Goal: Information Seeking & Learning: Learn about a topic

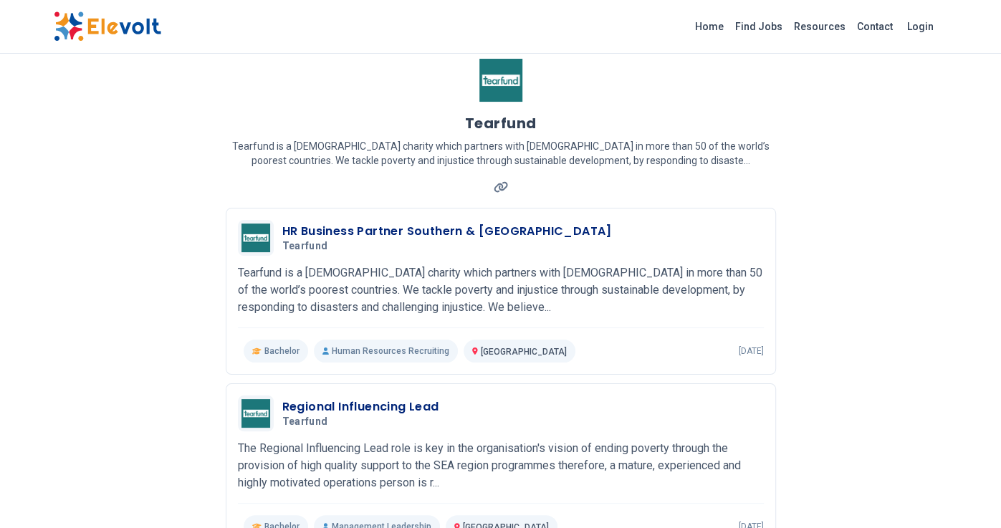
scroll to position [23, 0]
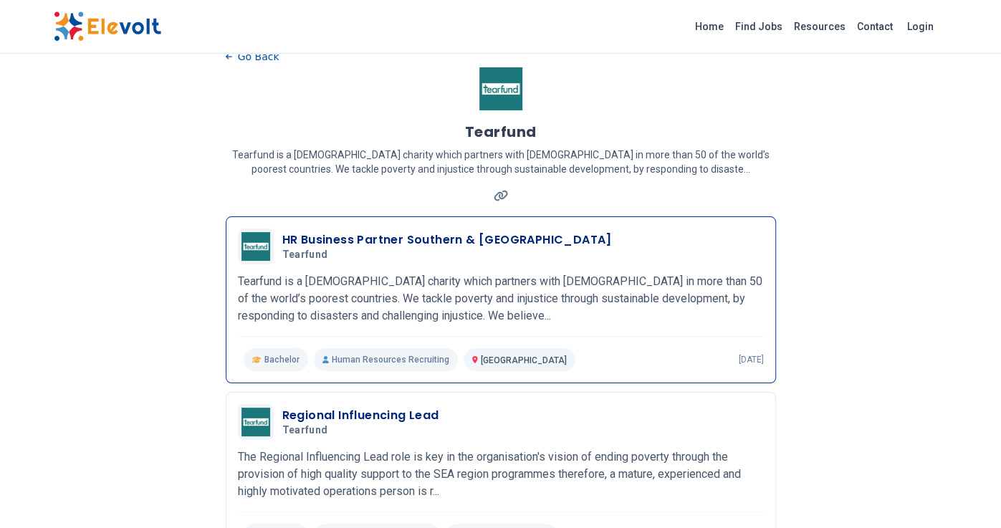
click at [414, 240] on h3 "HR Business Partner Southern & [GEOGRAPHIC_DATA]" at bounding box center [447, 239] width 330 height 17
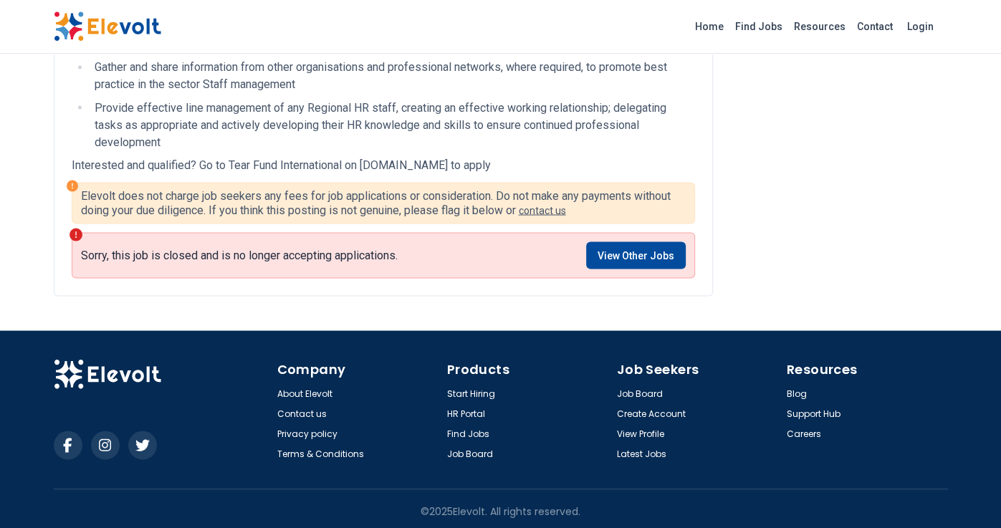
scroll to position [1731, 0]
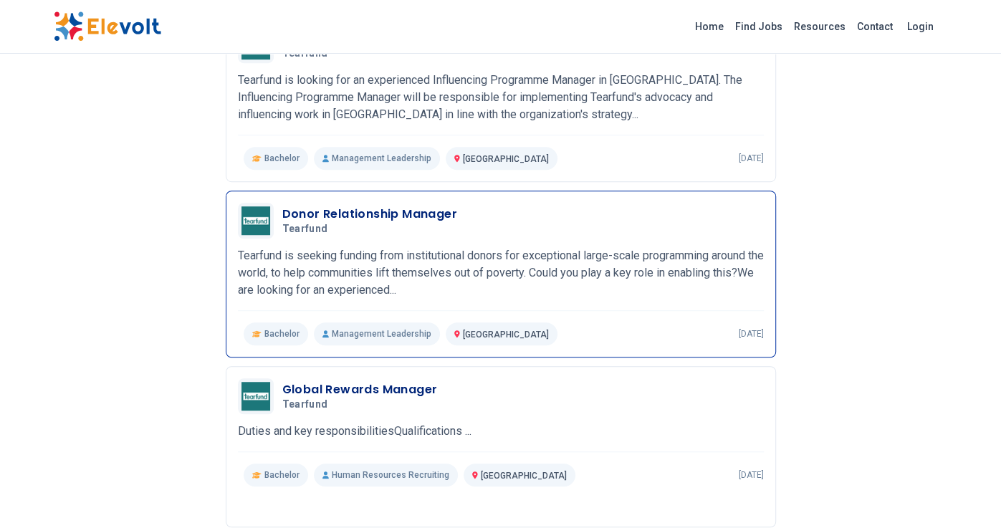
scroll to position [584, 0]
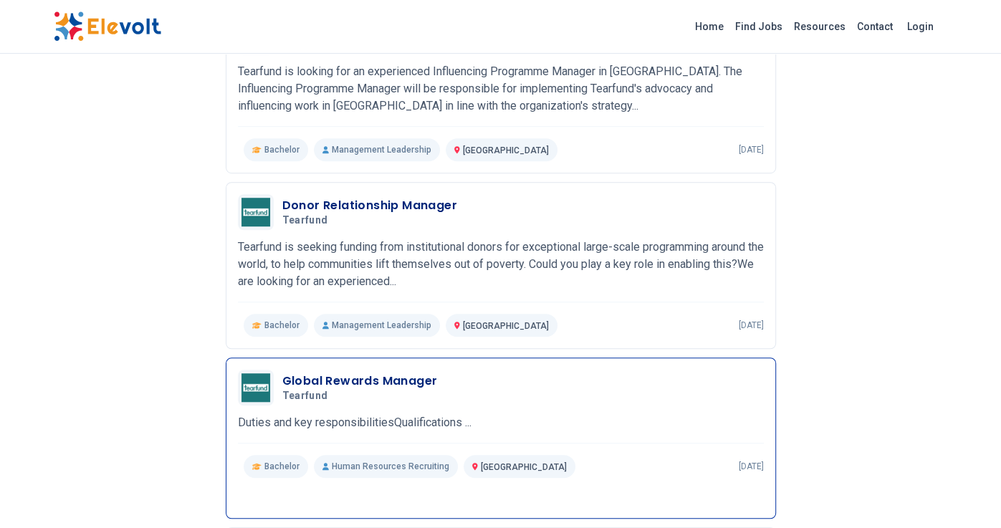
click at [378, 380] on h3 "Global Rewards Manager" at bounding box center [359, 381] width 155 height 17
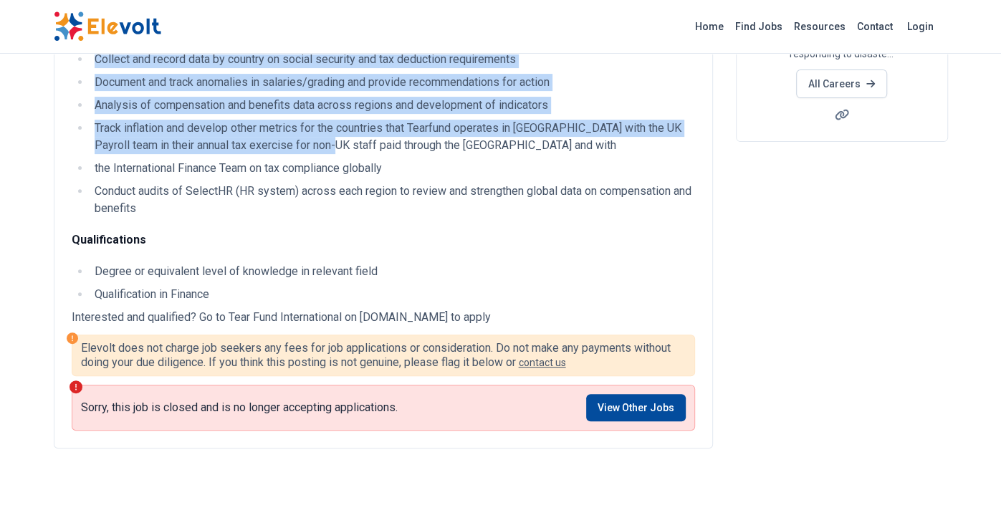
scroll to position [269, 0]
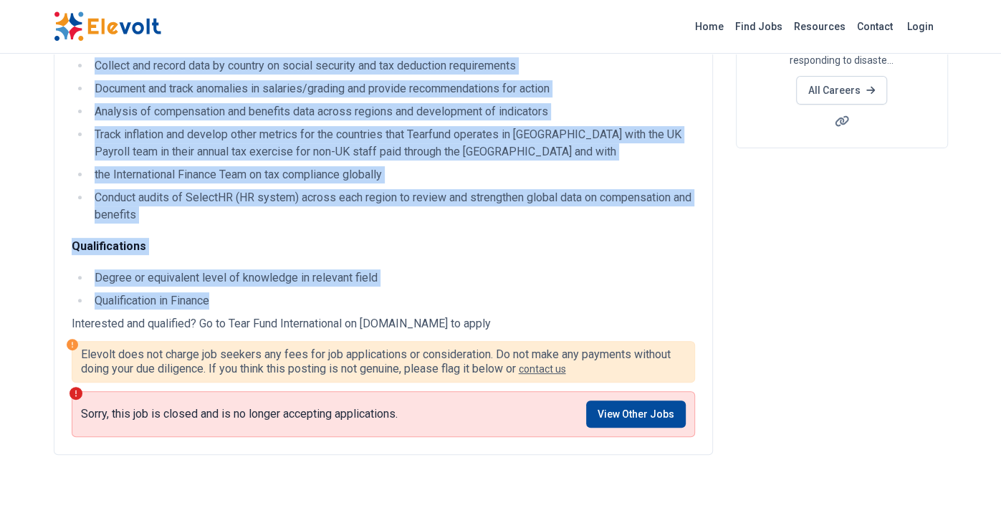
drag, startPoint x: 71, startPoint y: 166, endPoint x: 463, endPoint y: 299, distance: 413.9
click at [463, 299] on div "Duties and key responsibilities Lead on global reward strategy Working with the…" at bounding box center [383, 102] width 623 height 416
copy div "Loremi dol sit ametconsectetura Elit se doeius tempor incididu Utlabor etdo mag…"
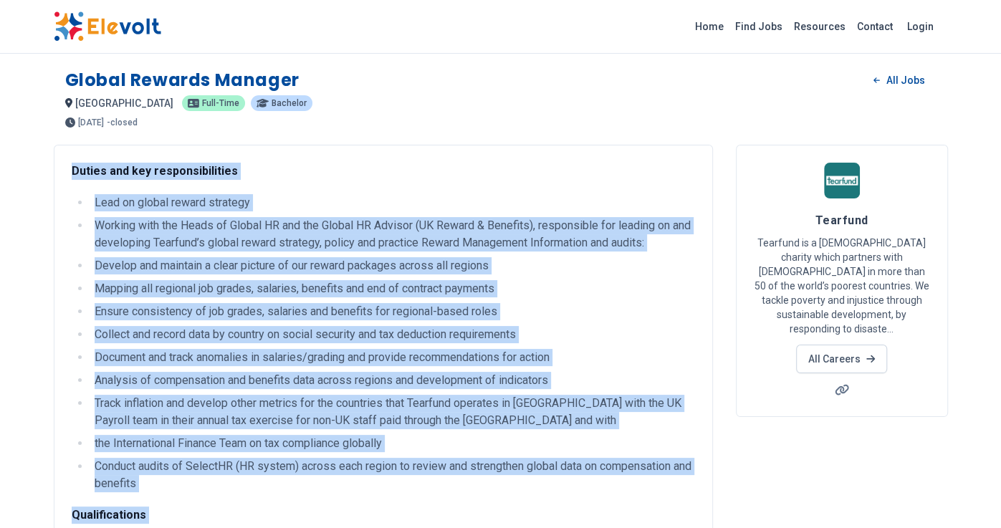
scroll to position [0, 0]
click at [625, 310] on li "Ensure consistency of job grades, salaries and benefits for regional-based roles" at bounding box center [392, 311] width 605 height 17
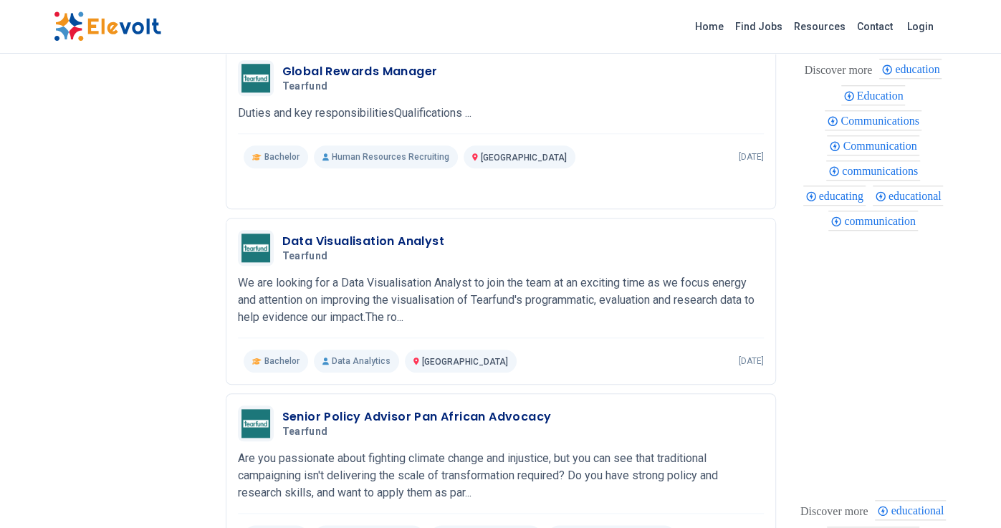
scroll to position [897, 0]
